Goal: Information Seeking & Learning: Check status

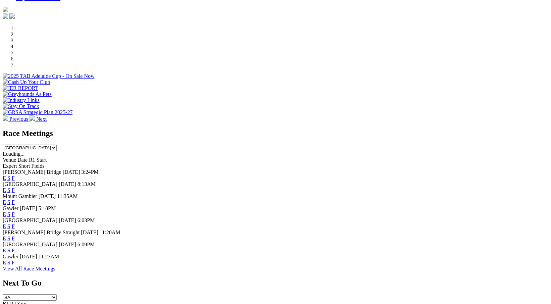
scroll to position [168, 0]
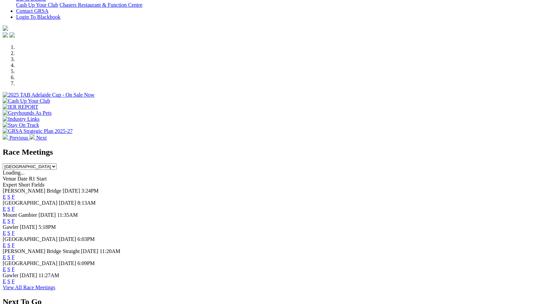
click at [57, 164] on select "South Australia New South Wales Northern Territory Queensland Tasmania Victoria…" at bounding box center [30, 167] width 54 height 6
select select "NSW"
click at [57, 164] on select "South Australia New South Wales Northern Territory Queensland Tasmania Victoria…" at bounding box center [30, 167] width 54 height 6
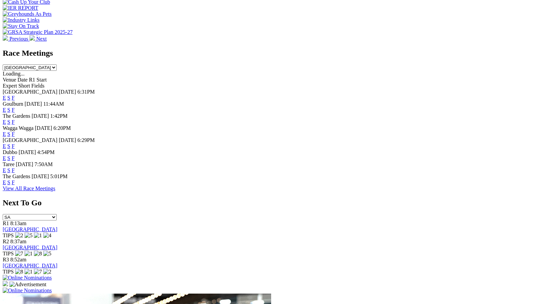
scroll to position [269, 0]
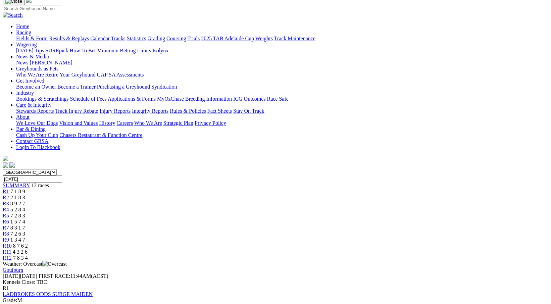
scroll to position [34, 0]
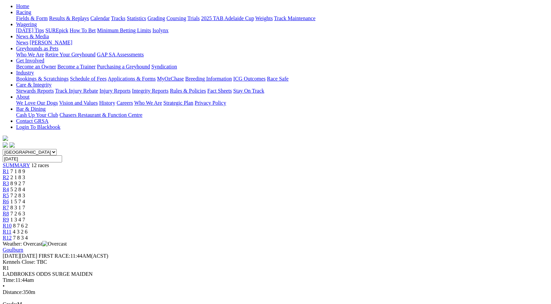
scroll to position [67, 0]
